Goal: Task Accomplishment & Management: Manage account settings

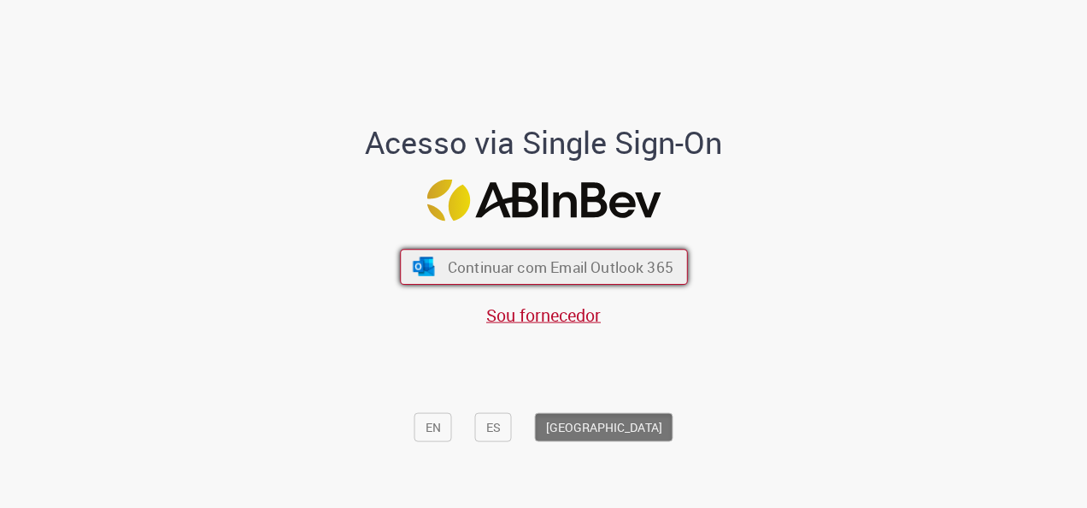
click at [496, 272] on span "Continuar com Email Outlook 365" at bounding box center [560, 267] width 226 height 20
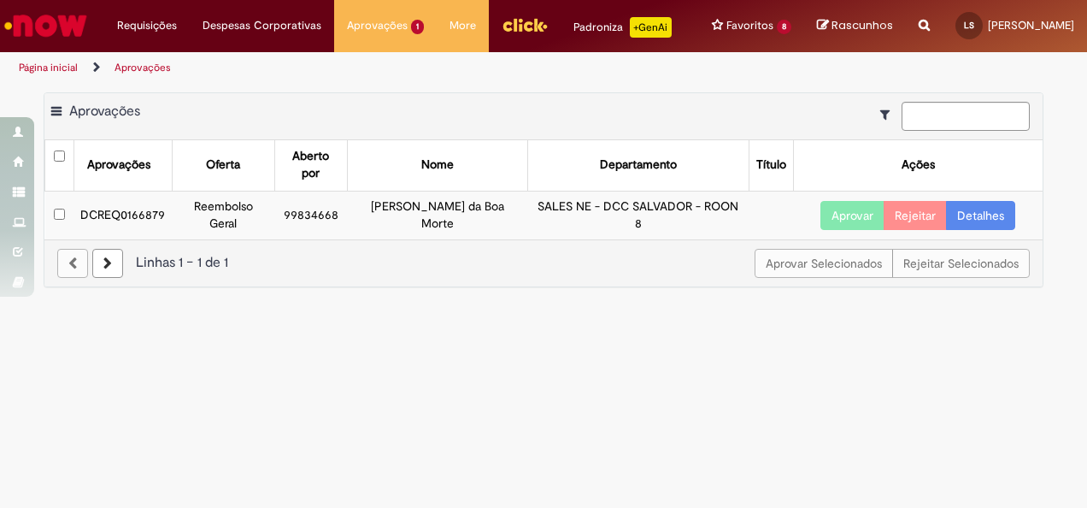
click at [990, 219] on link "Detalhes" at bounding box center [980, 215] width 69 height 29
click at [841, 230] on button "Aprovar" at bounding box center [853, 215] width 64 height 29
